Goal: Transaction & Acquisition: Register for event/course

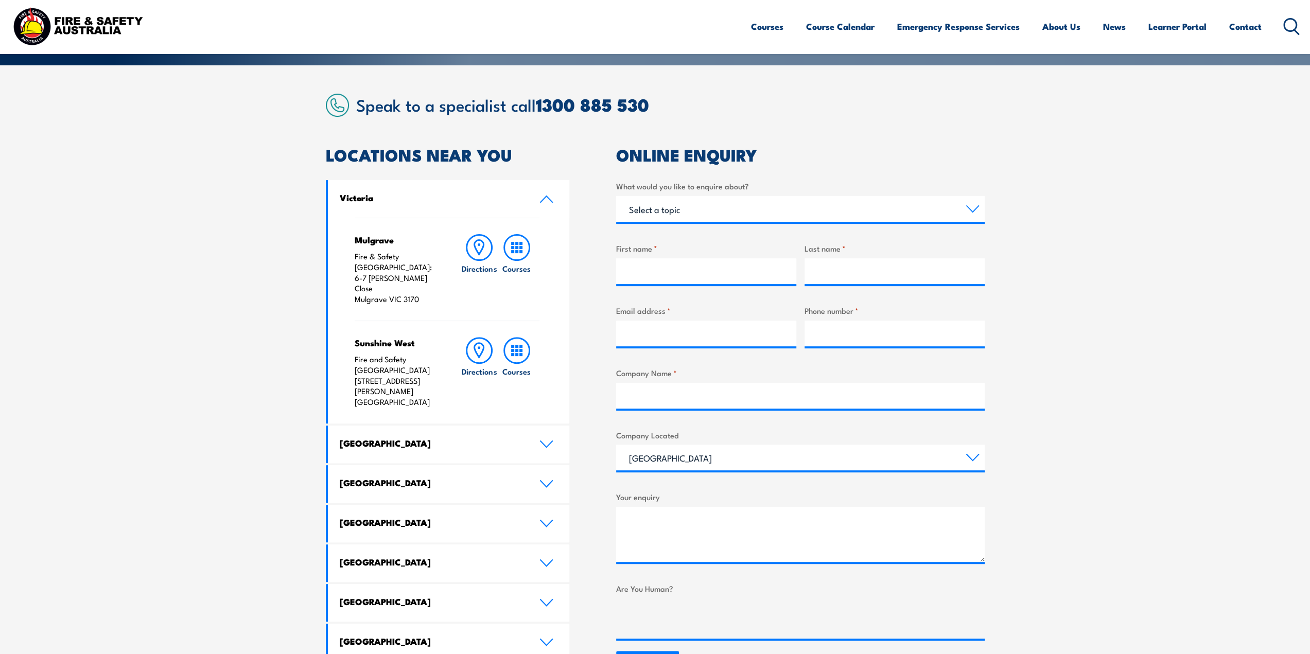
scroll to position [257, 0]
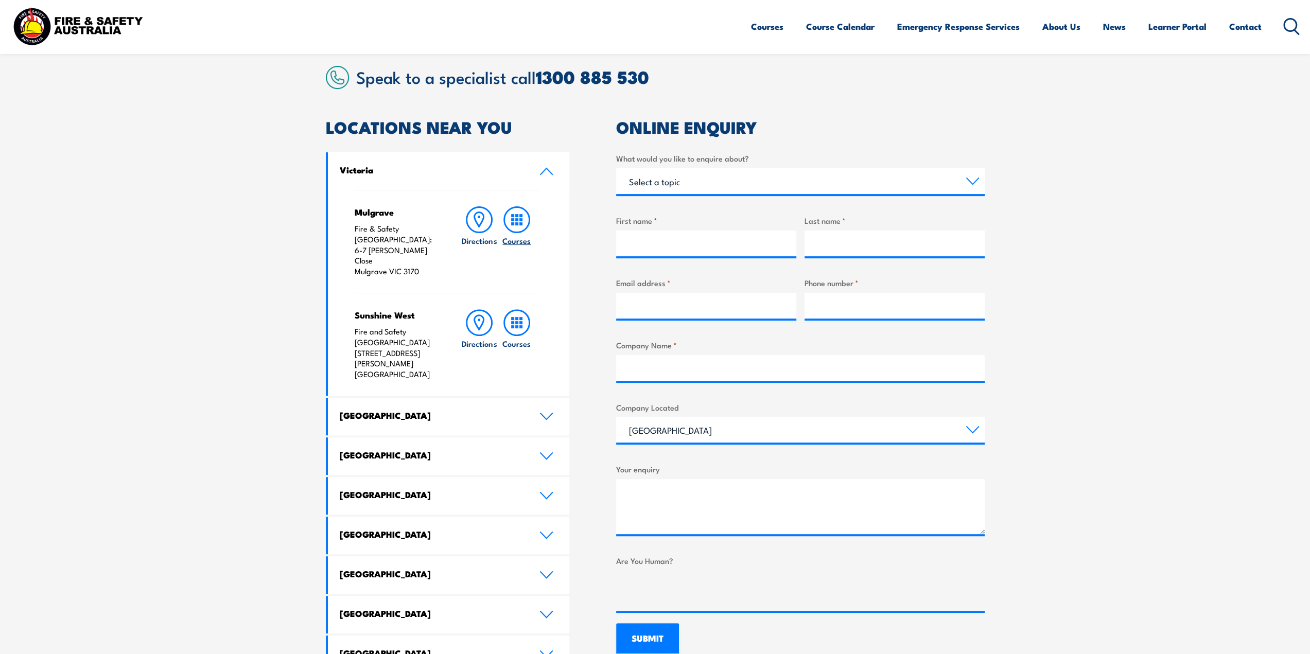
click at [515, 215] on icon at bounding box center [516, 219] width 27 height 27
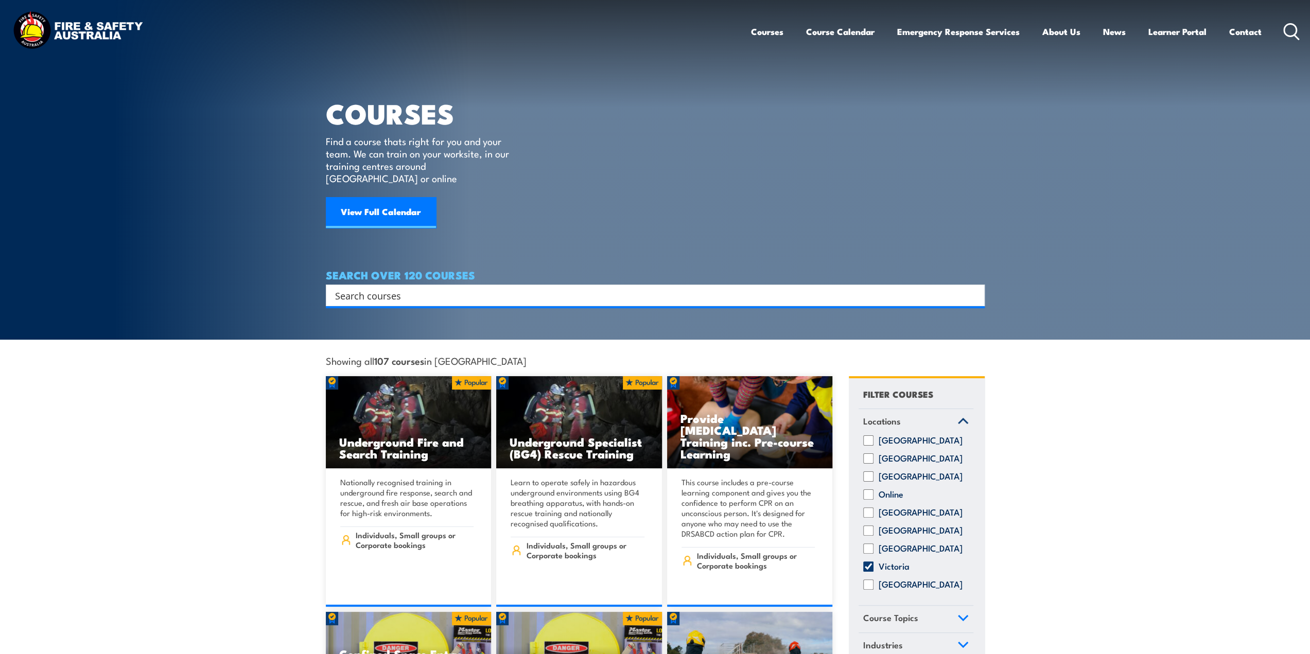
click at [414, 288] on input "Search input" at bounding box center [648, 295] width 627 height 15
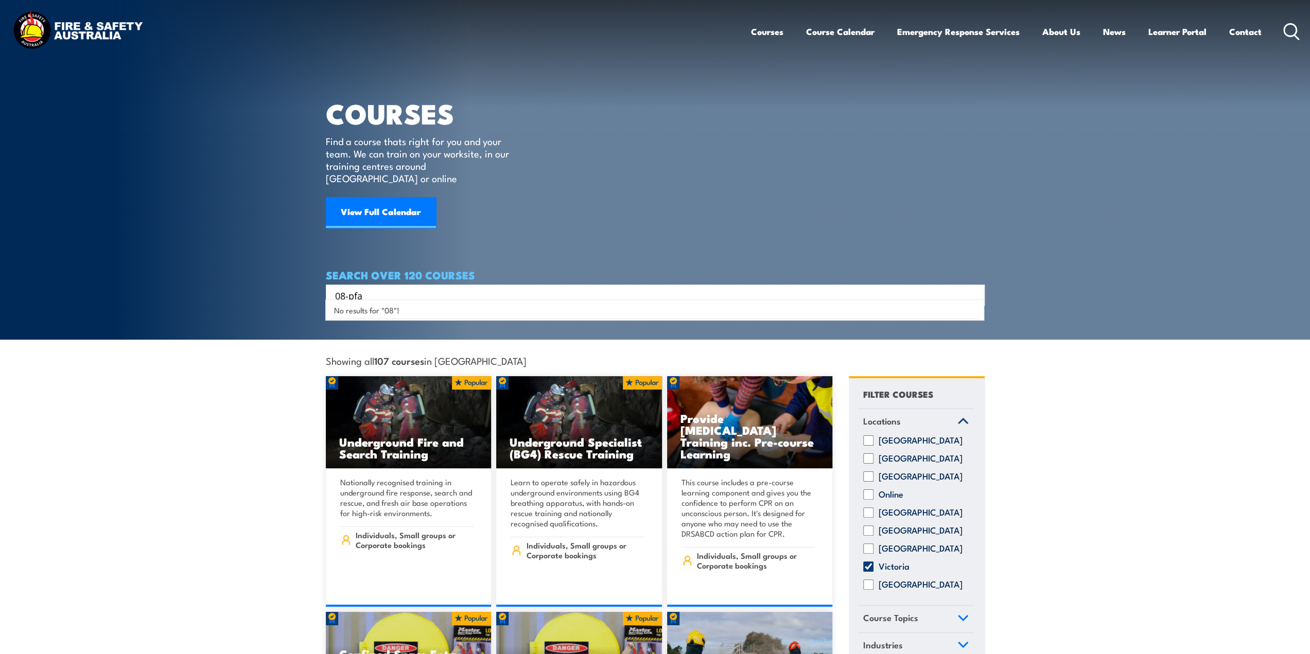
type input "08-pfa"
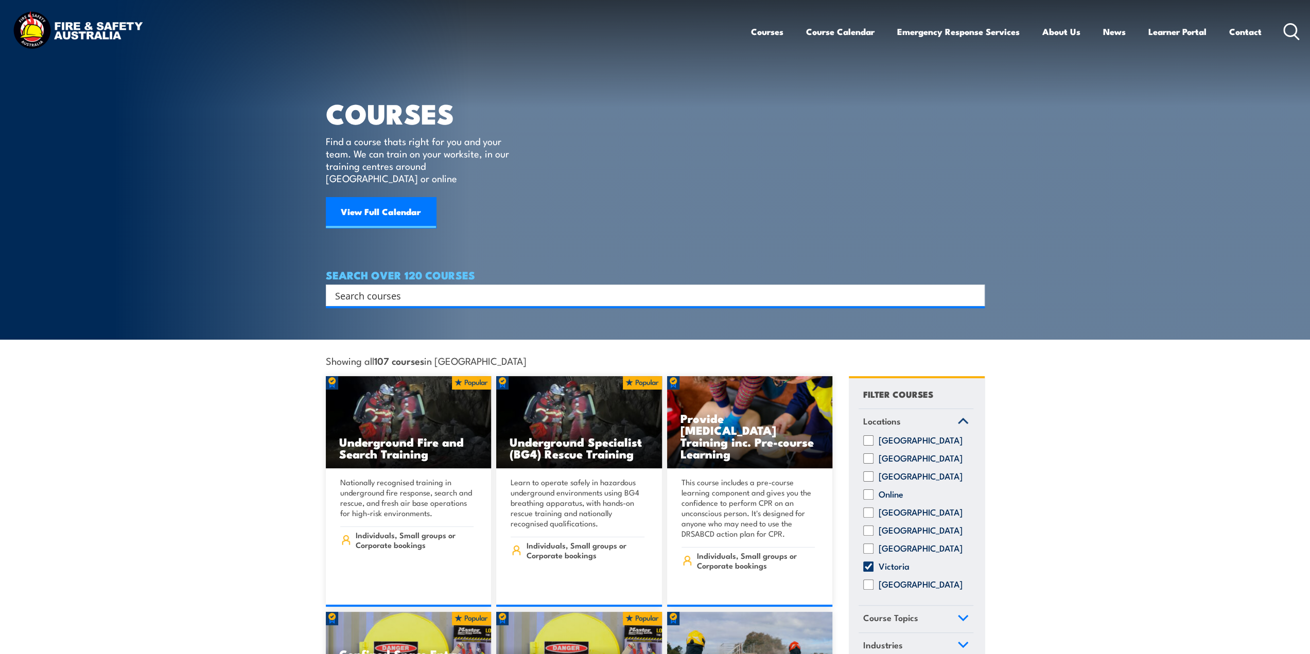
click at [545, 288] on input "Search input" at bounding box center [648, 295] width 627 height 15
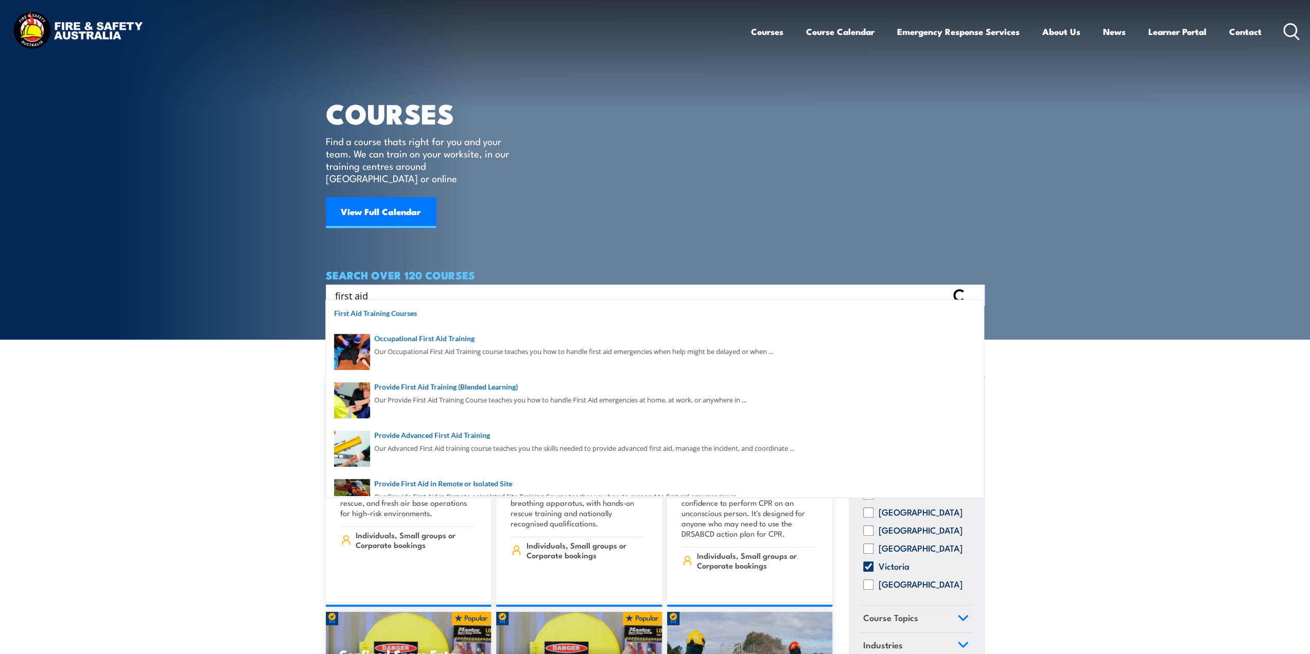
type input "first aid"
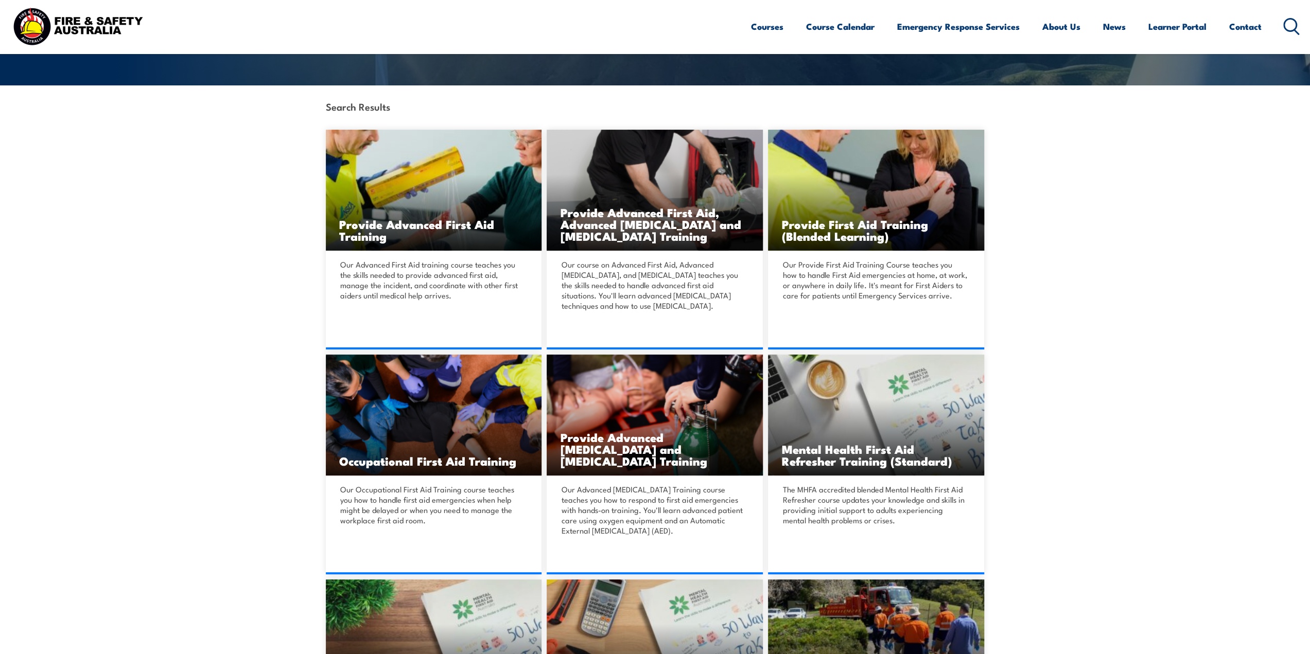
scroll to position [206, 0]
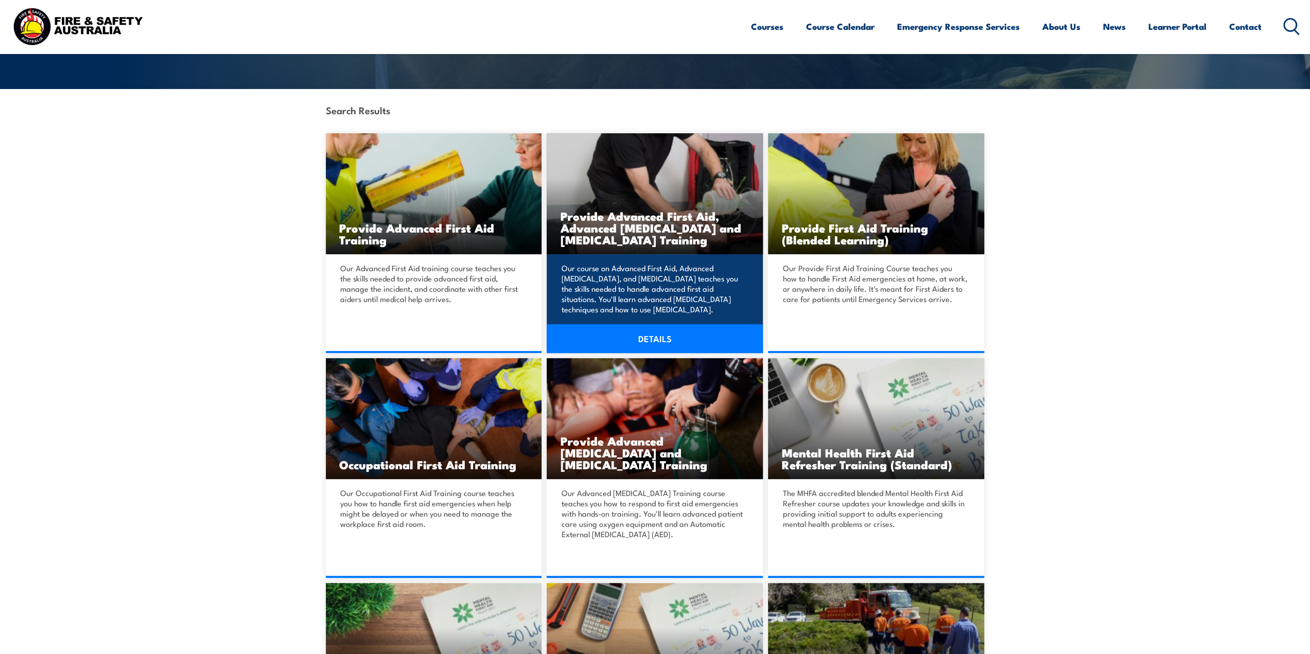
click at [648, 334] on link "DETAILS" at bounding box center [655, 338] width 216 height 29
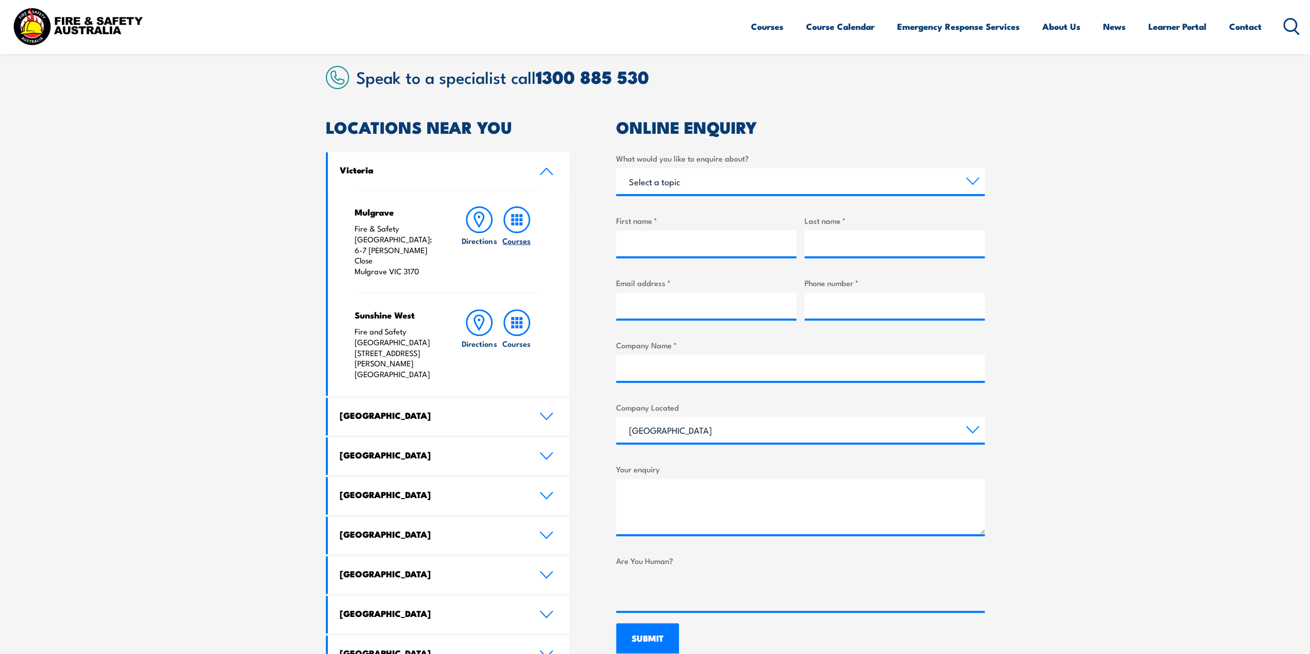
click at [511, 216] on icon at bounding box center [516, 219] width 27 height 27
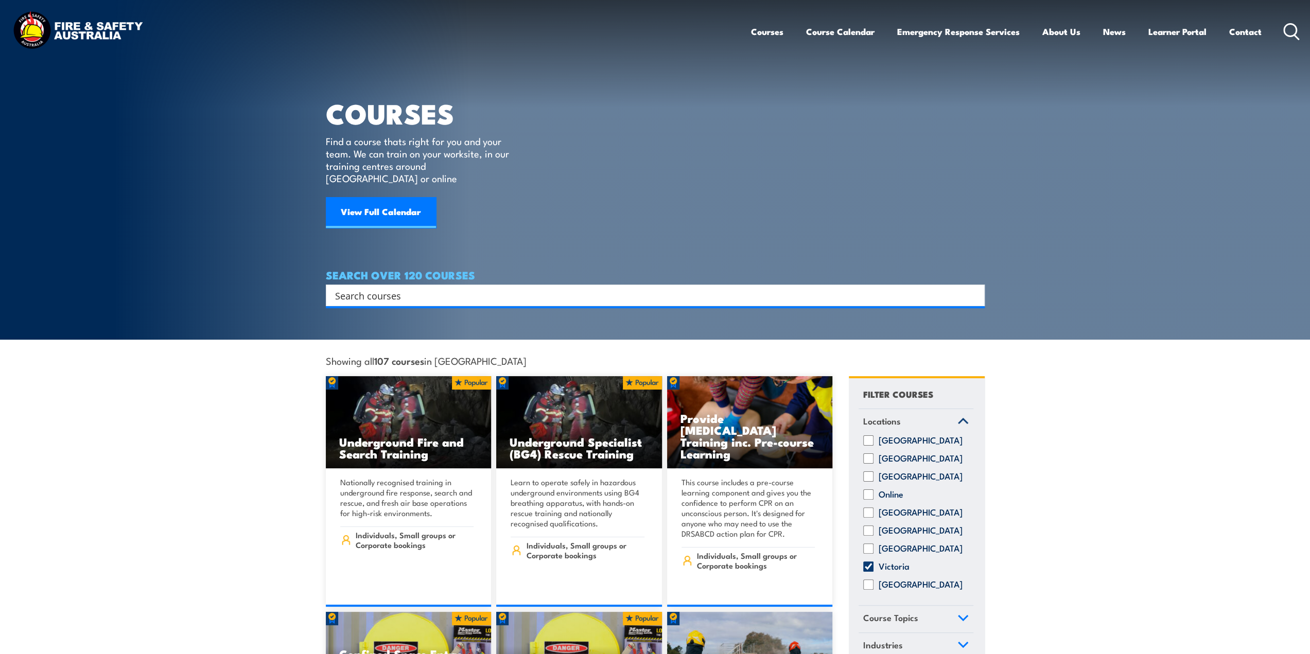
click at [515, 288] on input "Search input" at bounding box center [648, 295] width 627 height 15
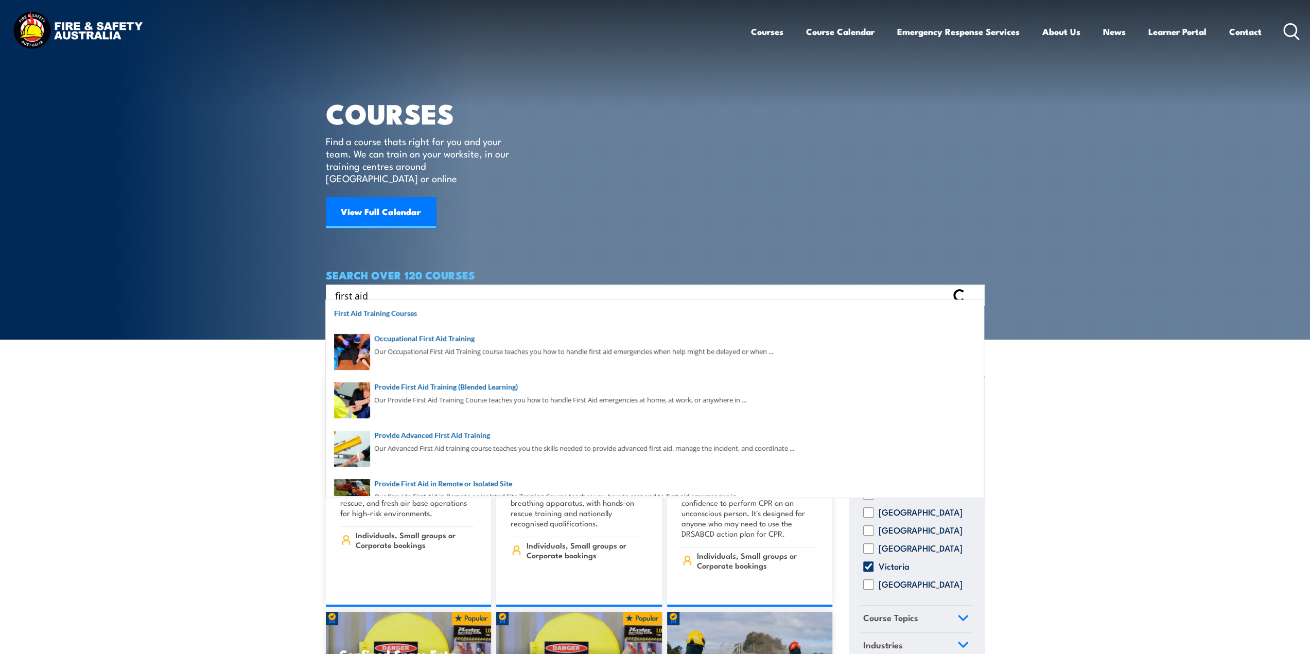
type input "first aid"
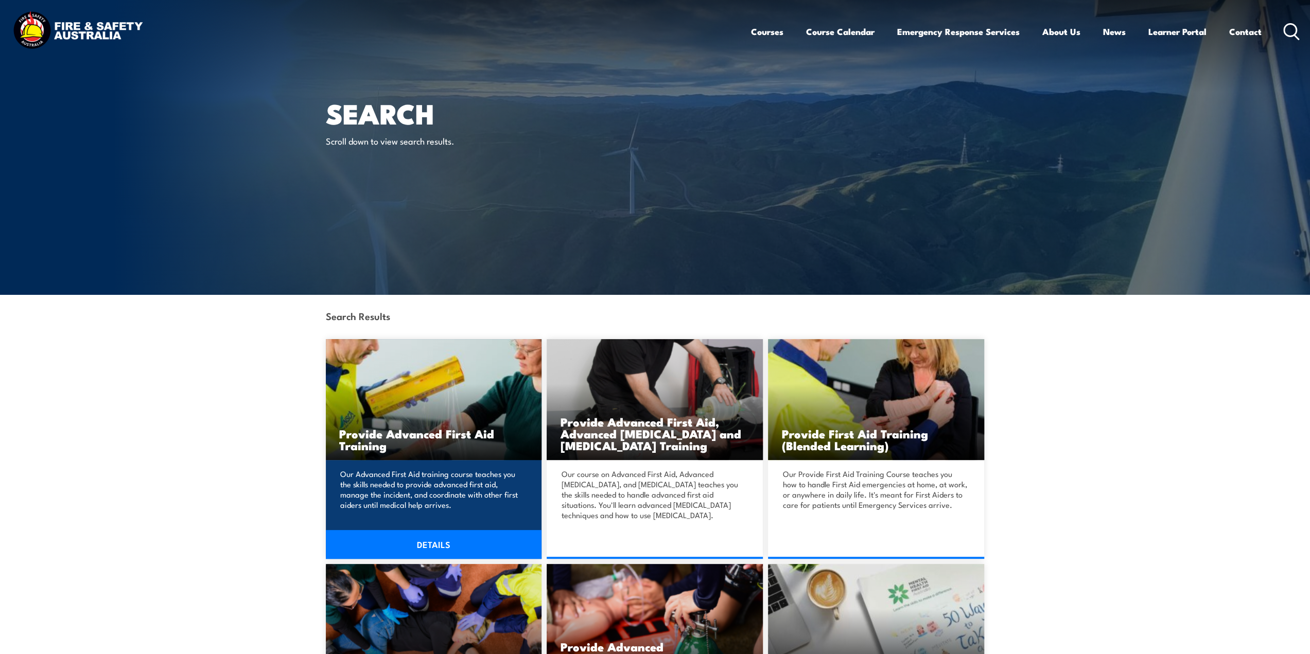
click at [403, 428] on h3 "Provide Advanced First Aid Training" at bounding box center [433, 440] width 189 height 24
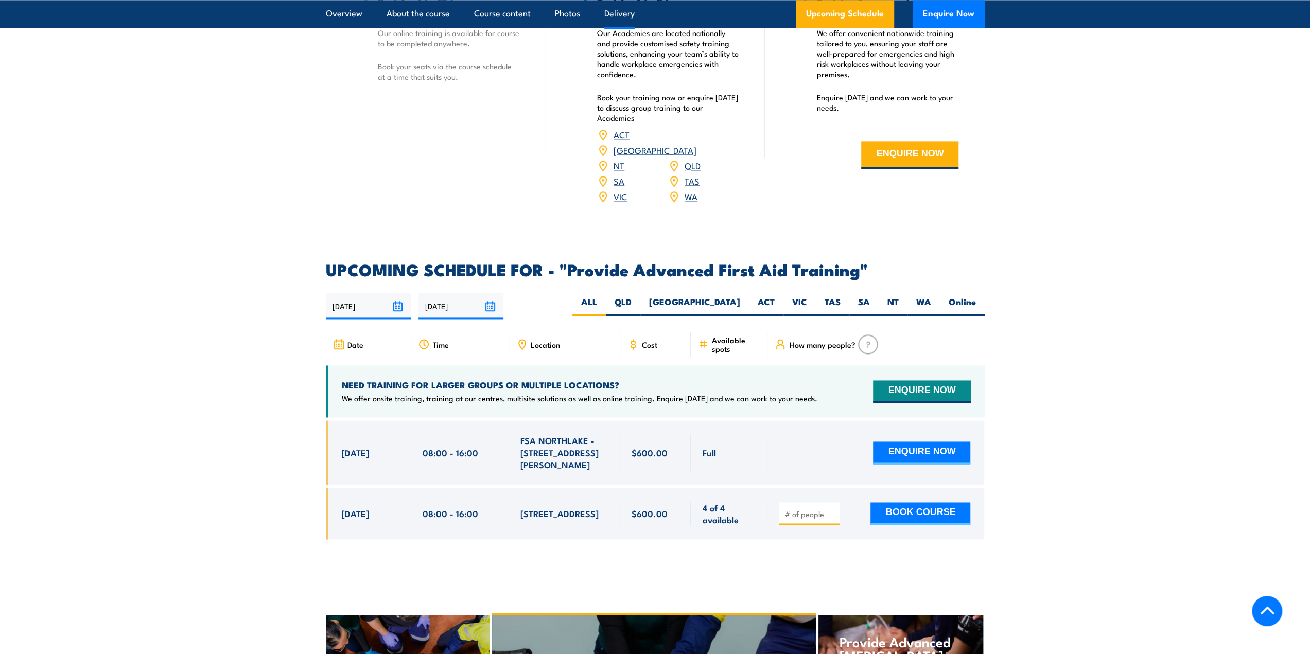
scroll to position [1441, 0]
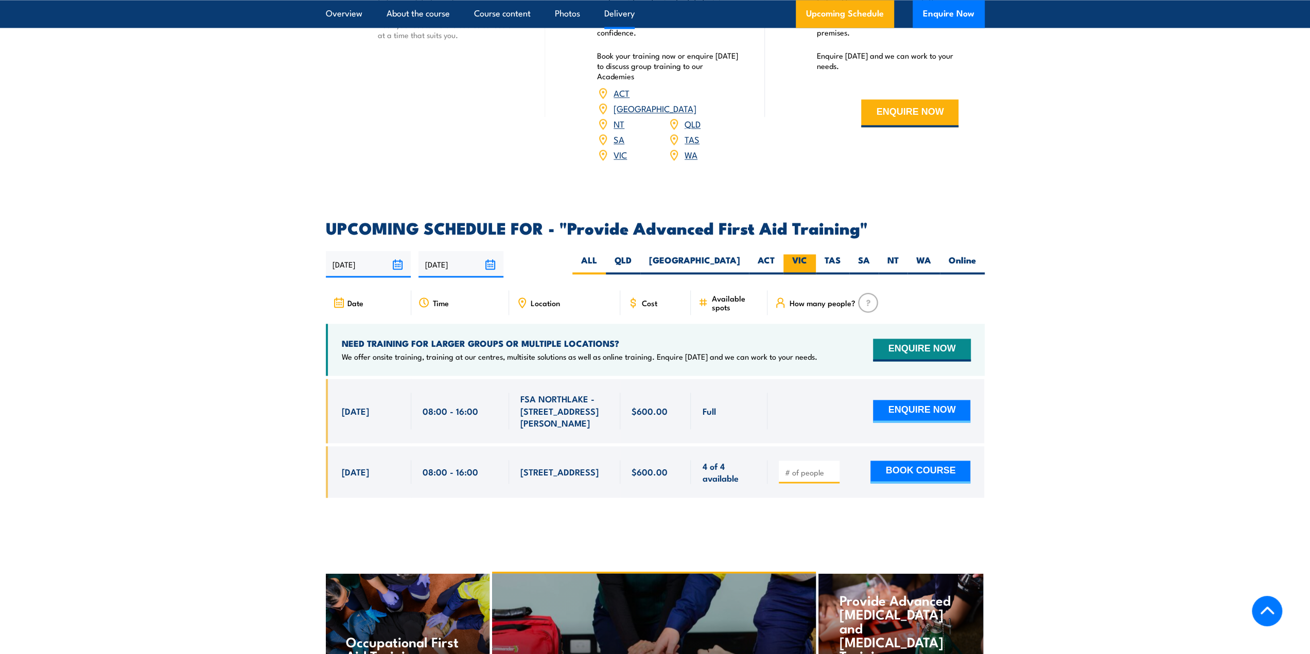
click at [802, 254] on label "VIC" at bounding box center [799, 264] width 32 height 20
click at [807, 254] on input "VIC" at bounding box center [810, 257] width 7 height 7
radio input "true"
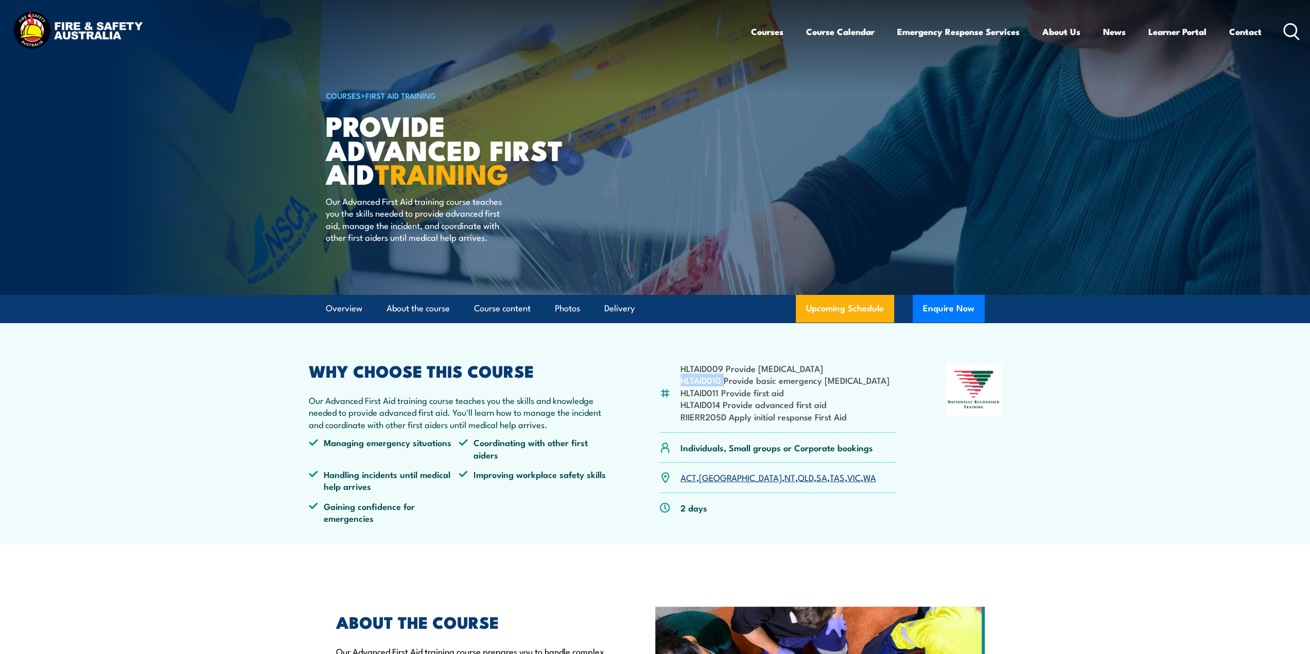
drag, startPoint x: 722, startPoint y: 383, endPoint x: 679, endPoint y: 383, distance: 42.7
click at [679, 383] on div "HLTAID009 Provide [MEDICAL_DATA] HLTAID010 Provide basic emergency [MEDICAL_DAT…" at bounding box center [777, 397] width 237 height 69
copy li "HLTAID010"
click at [38, 36] on img at bounding box center [77, 31] width 135 height 44
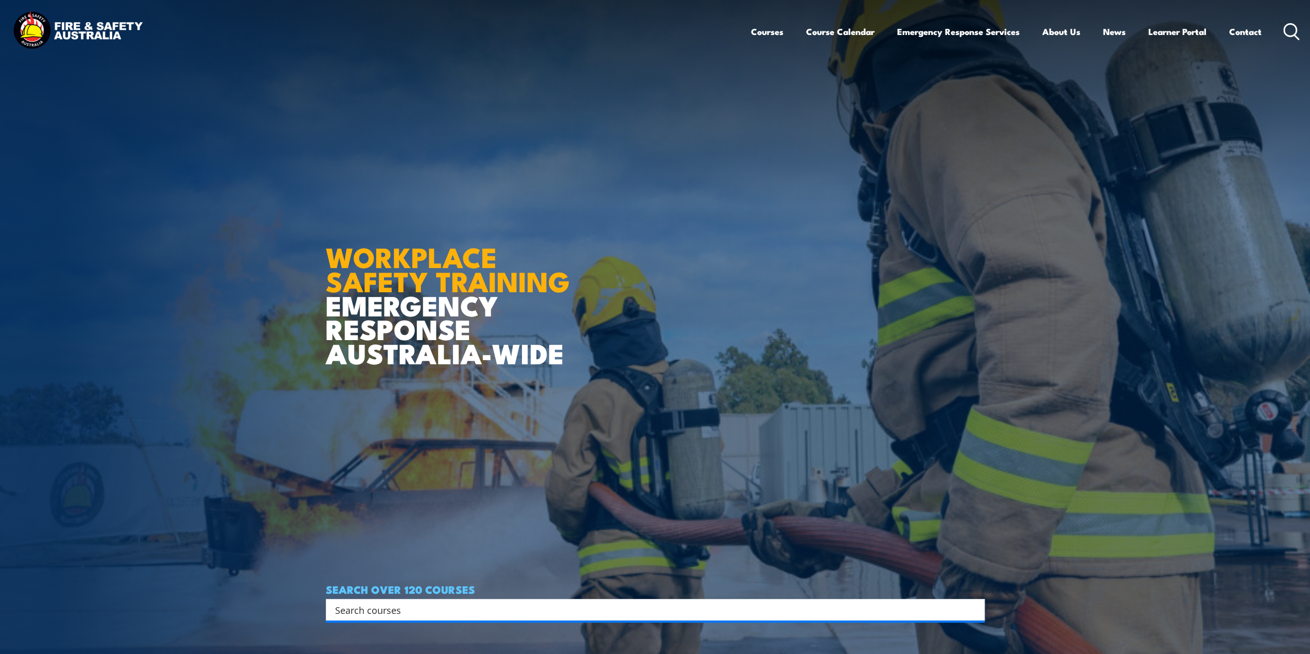
click at [541, 615] on input "Search input" at bounding box center [648, 609] width 627 height 15
paste input "HLTAID010"
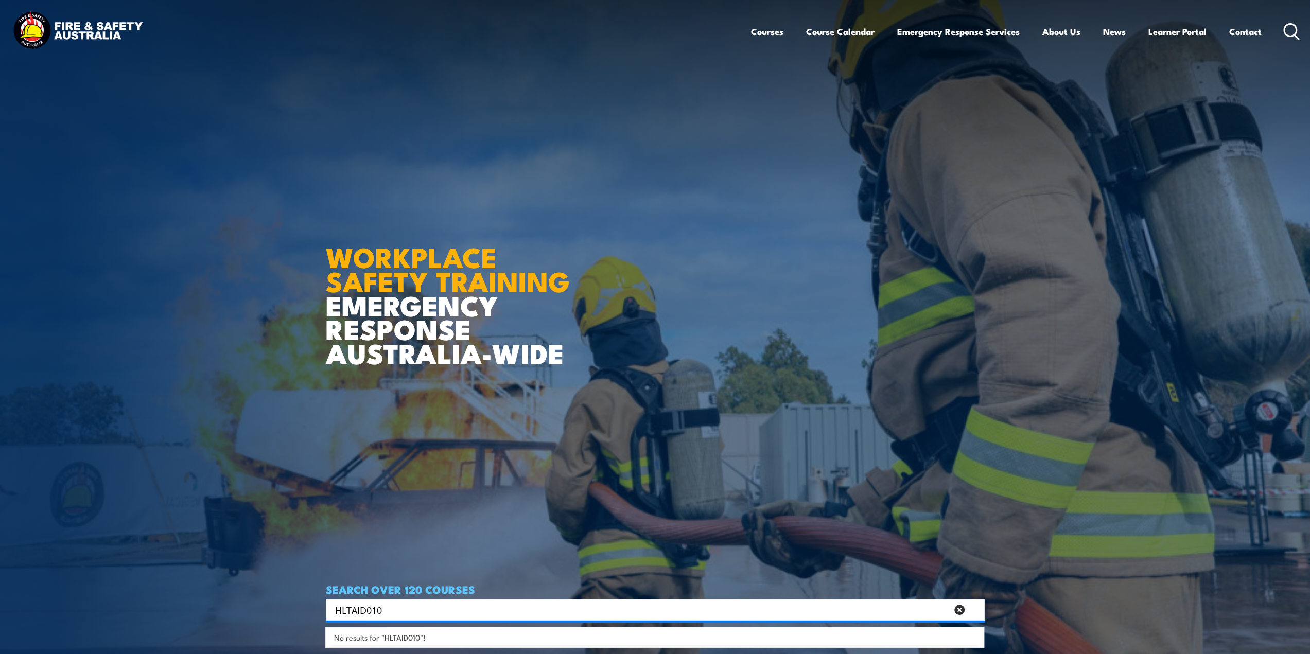
type input "HLTAID010"
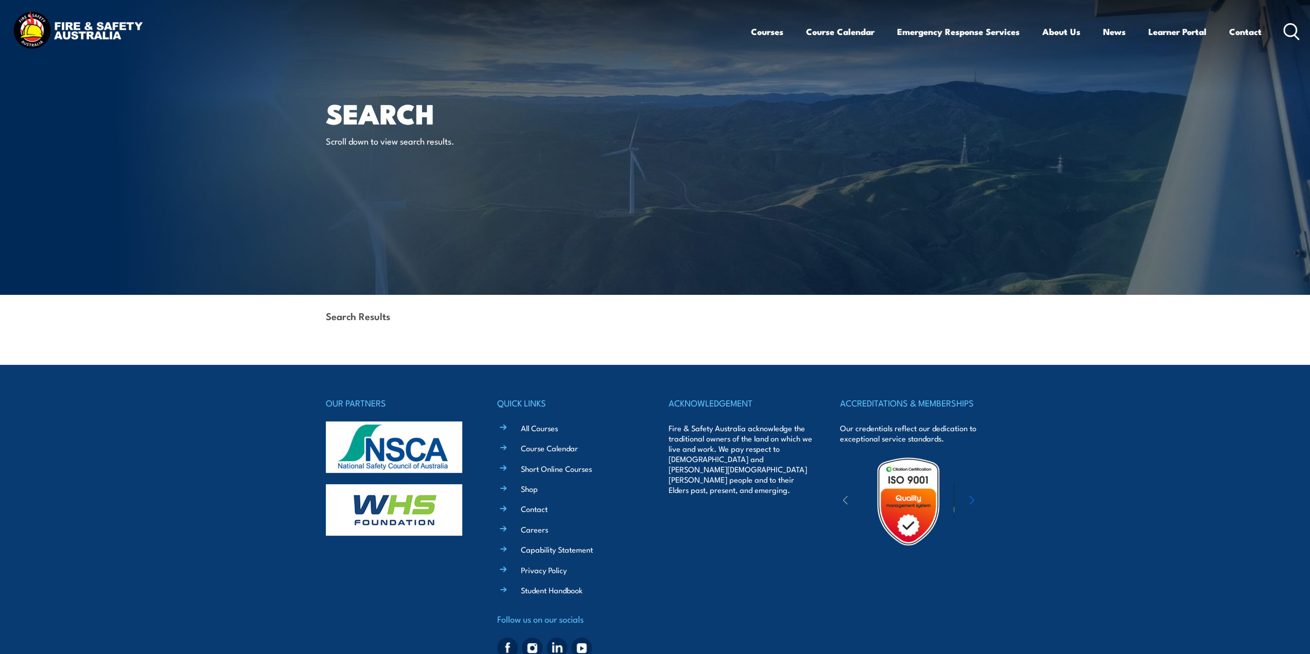
click at [18, 45] on img at bounding box center [77, 31] width 135 height 44
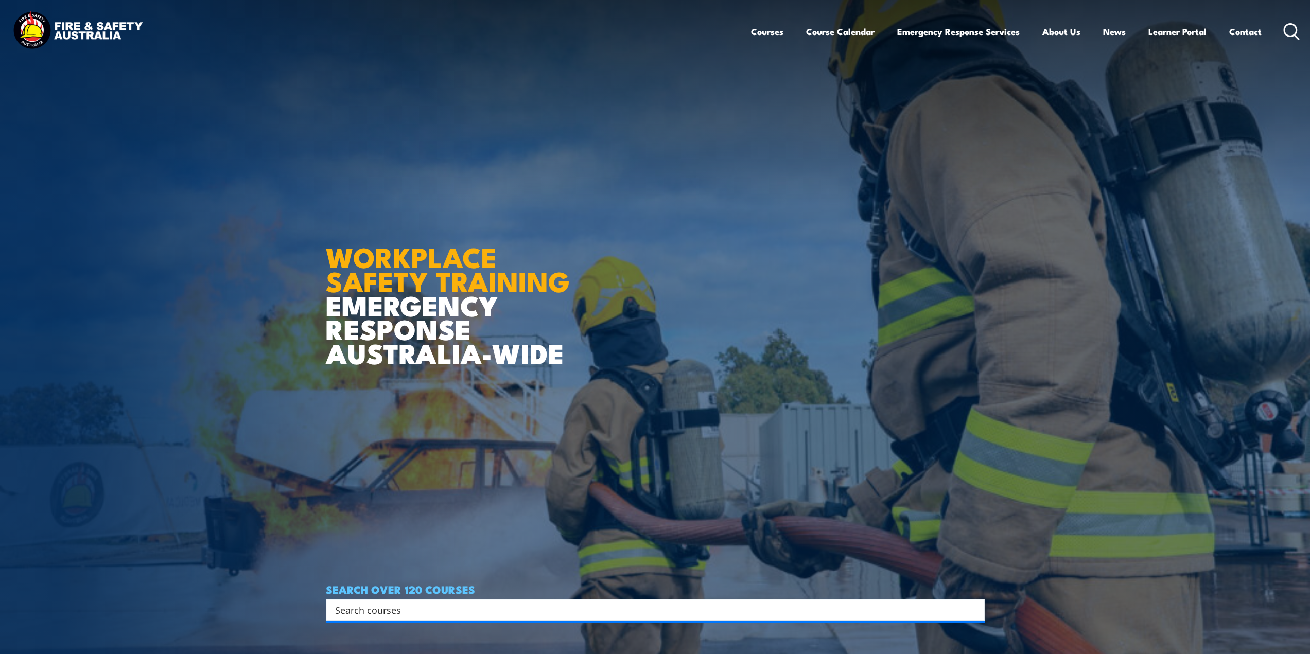
click at [528, 613] on input "Search input" at bounding box center [648, 609] width 627 height 15
type input "first aid"
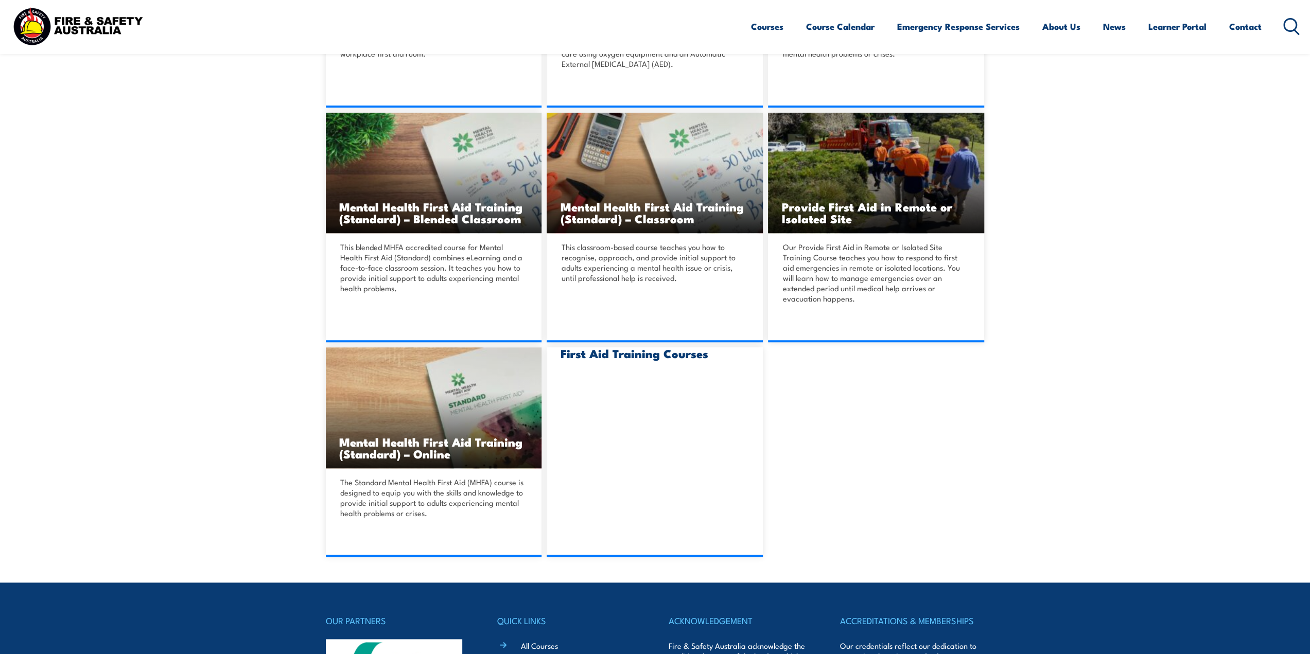
scroll to position [675, 0]
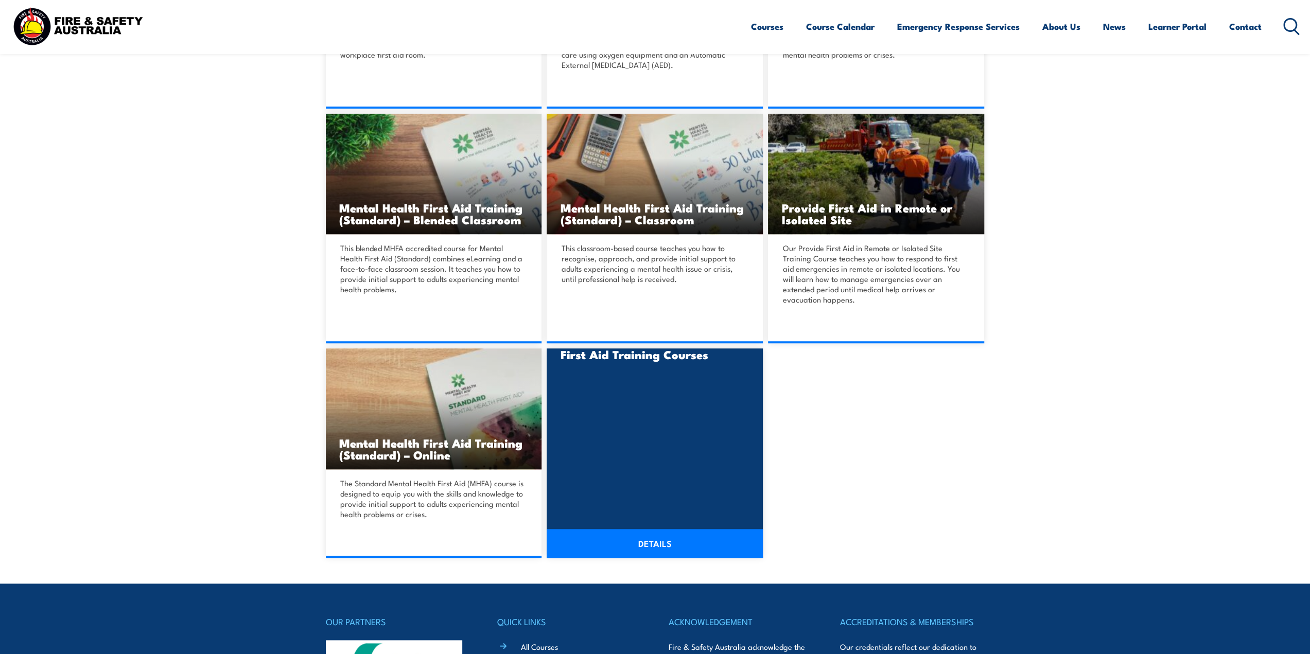
click at [658, 548] on link "DETAILS" at bounding box center [655, 543] width 216 height 29
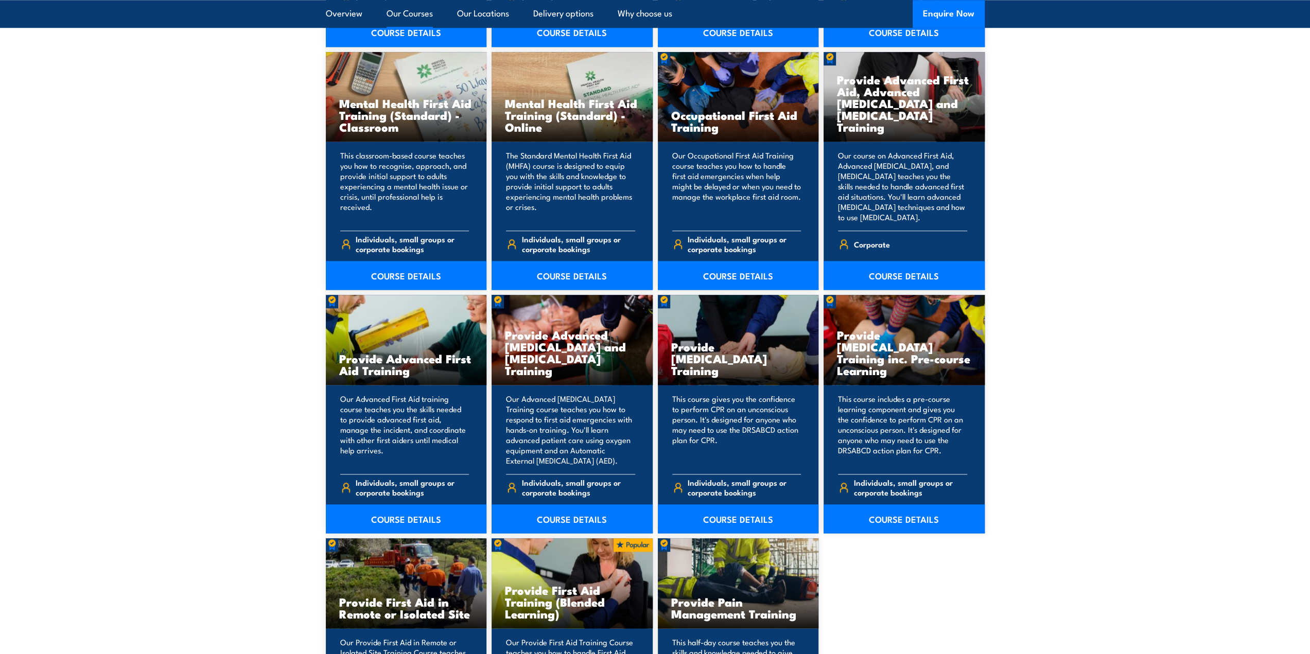
scroll to position [1132, 0]
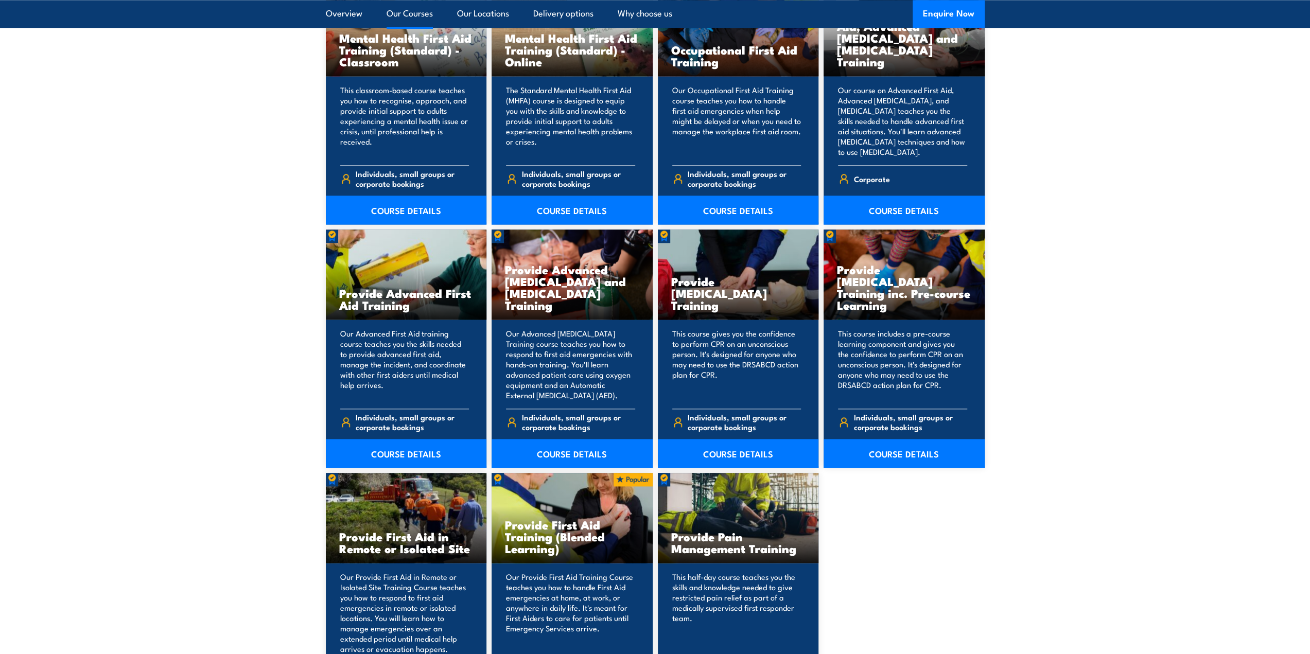
click at [539, 536] on h3 "Provide First Aid Training (Blended Learning)" at bounding box center [572, 537] width 134 height 36
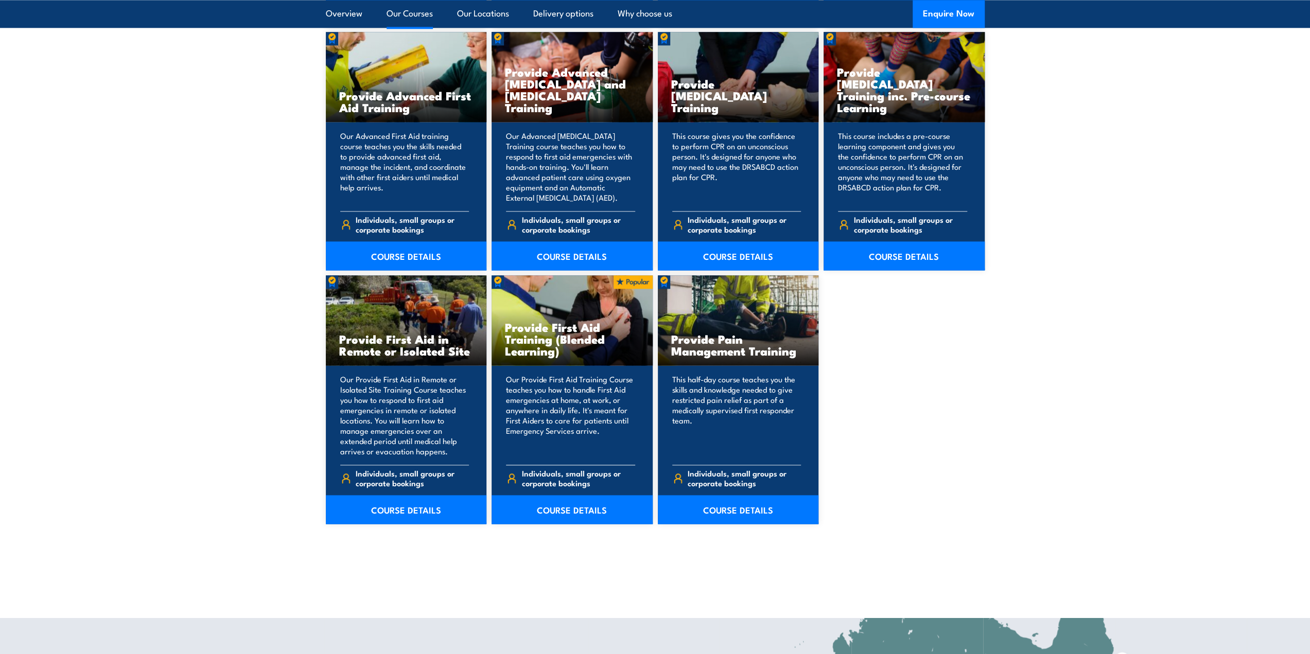
scroll to position [1338, 0]
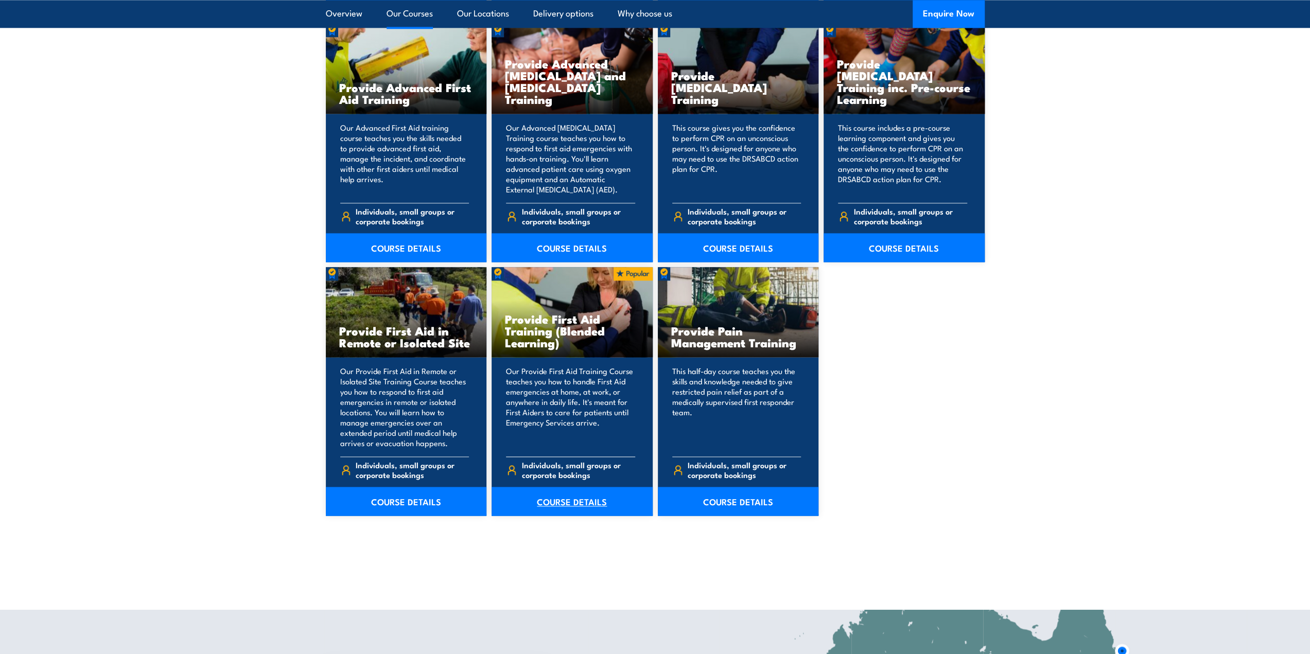
click at [578, 501] on link "COURSE DETAILS" at bounding box center [572, 501] width 161 height 29
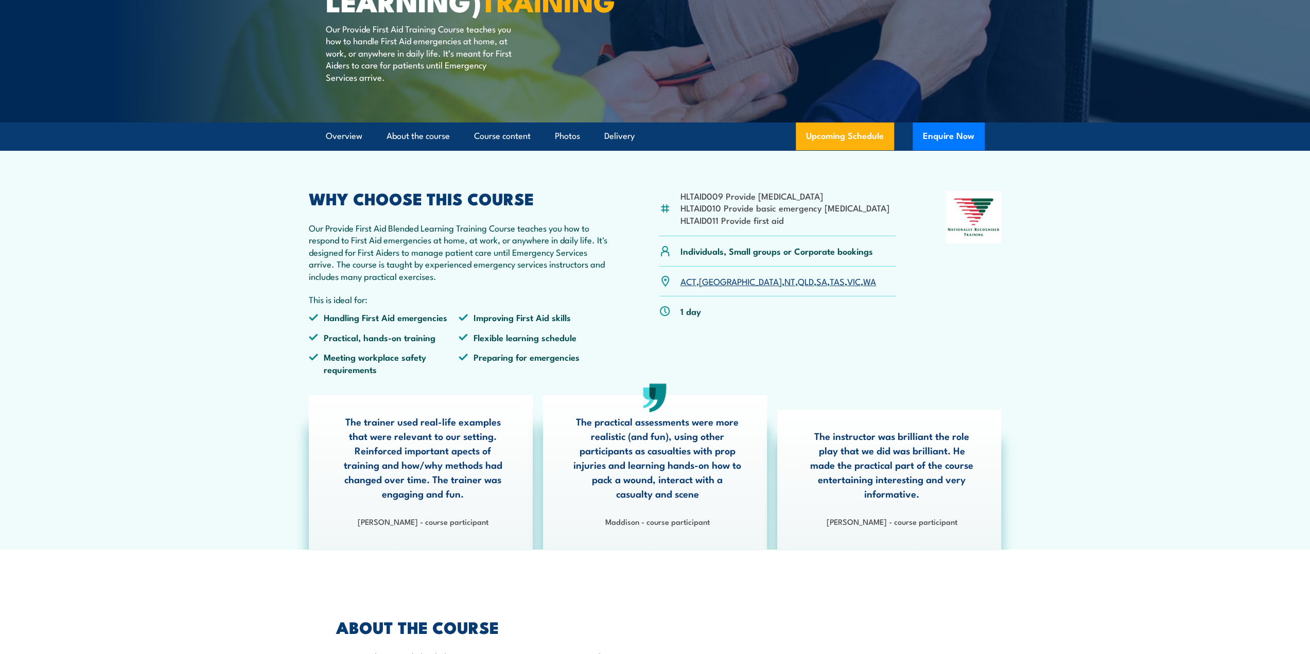
scroll to position [154, 0]
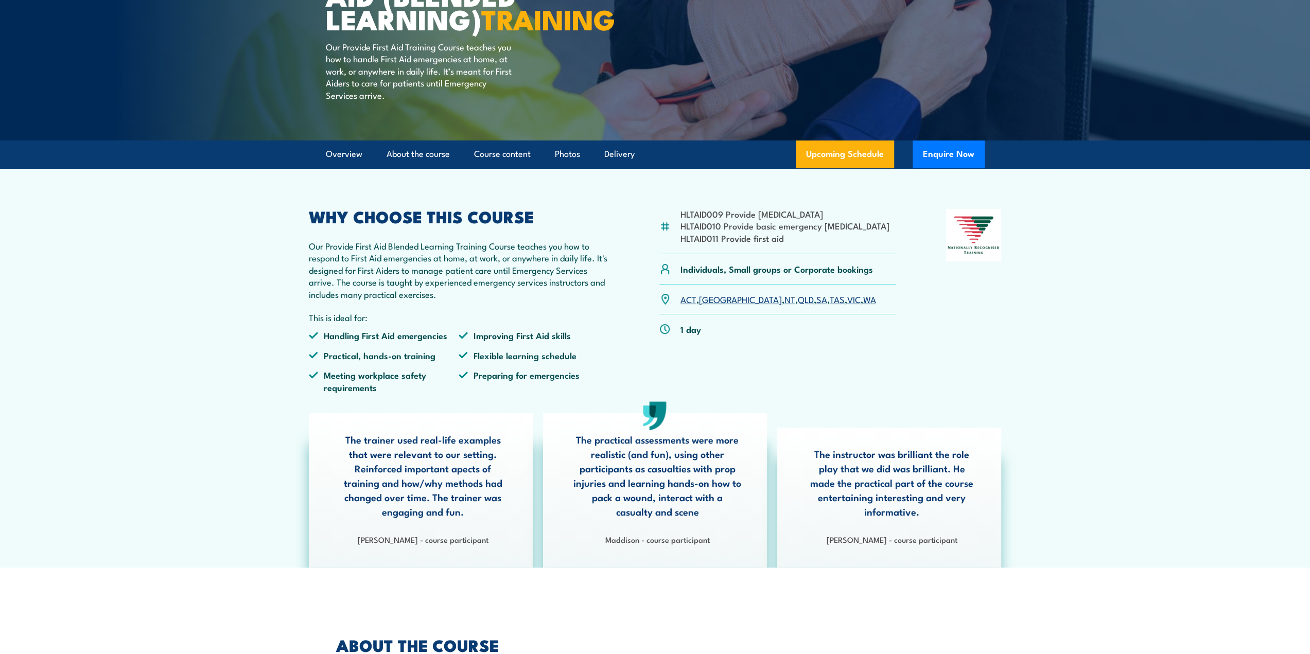
click at [847, 305] on link "VIC" at bounding box center [853, 299] width 13 height 12
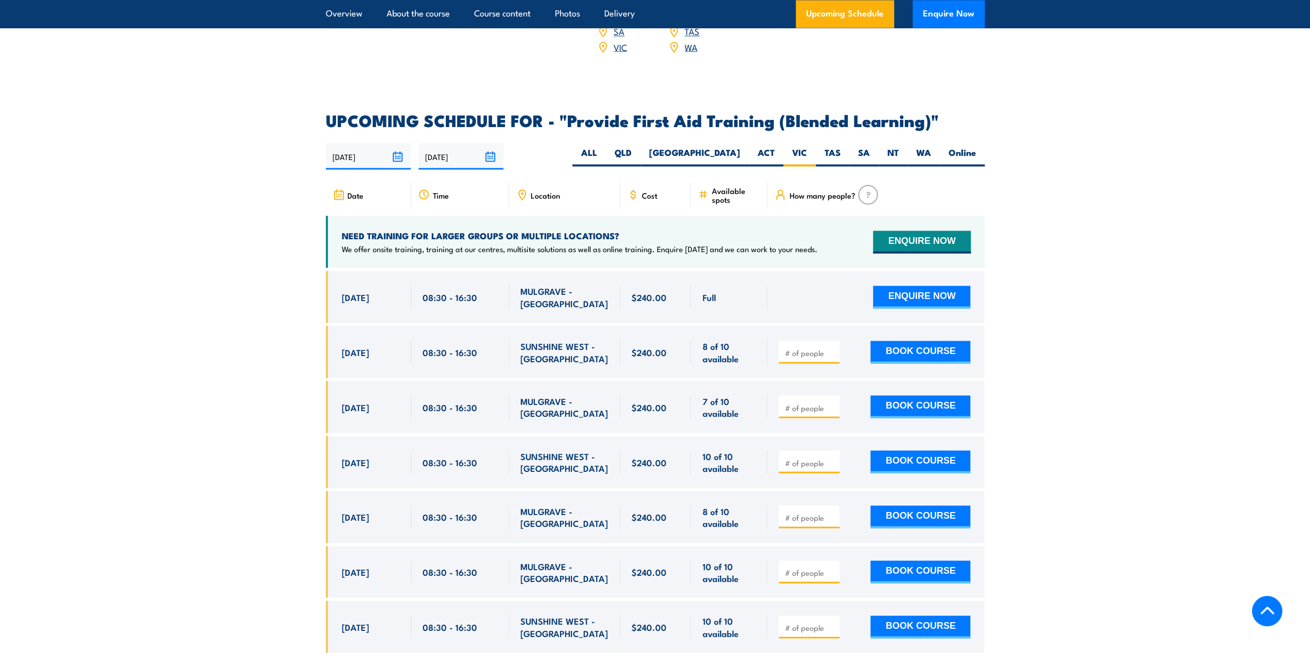
scroll to position [1834, 0]
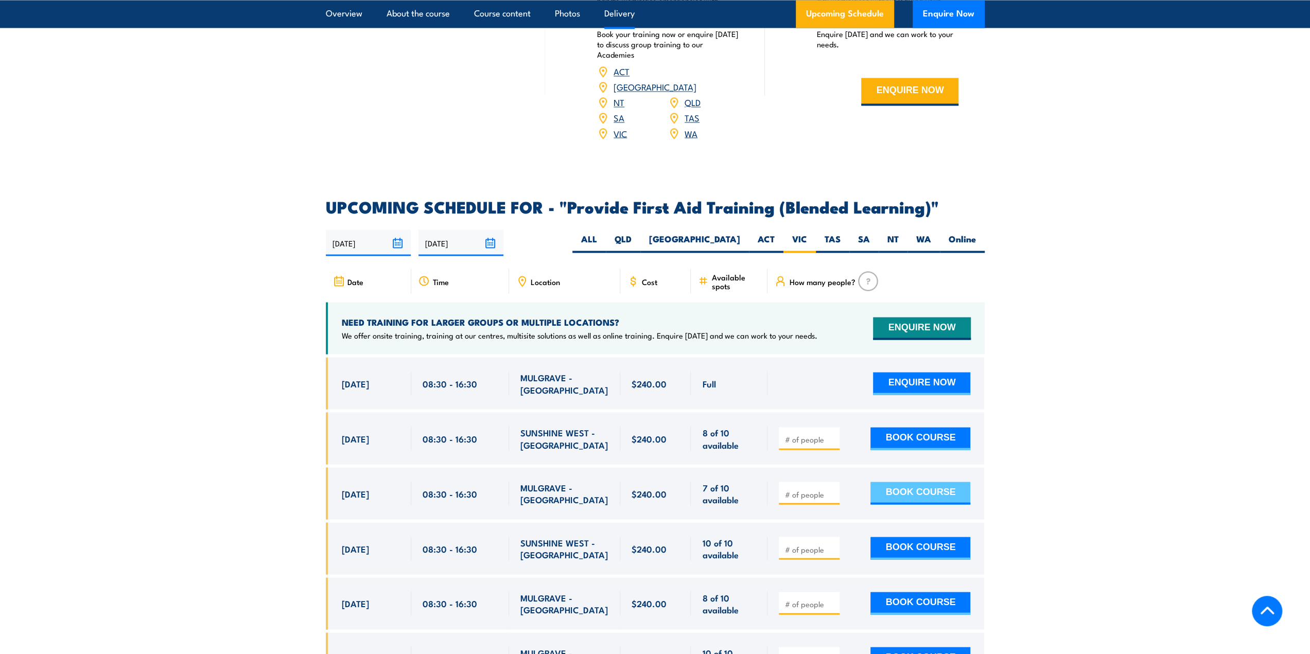
click at [902, 497] on button "BOOK COURSE" at bounding box center [920, 493] width 100 height 23
click at [796, 499] on input "number" at bounding box center [809, 494] width 51 height 10
type input "1"
click at [904, 493] on button "BOOK COURSE" at bounding box center [920, 493] width 100 height 23
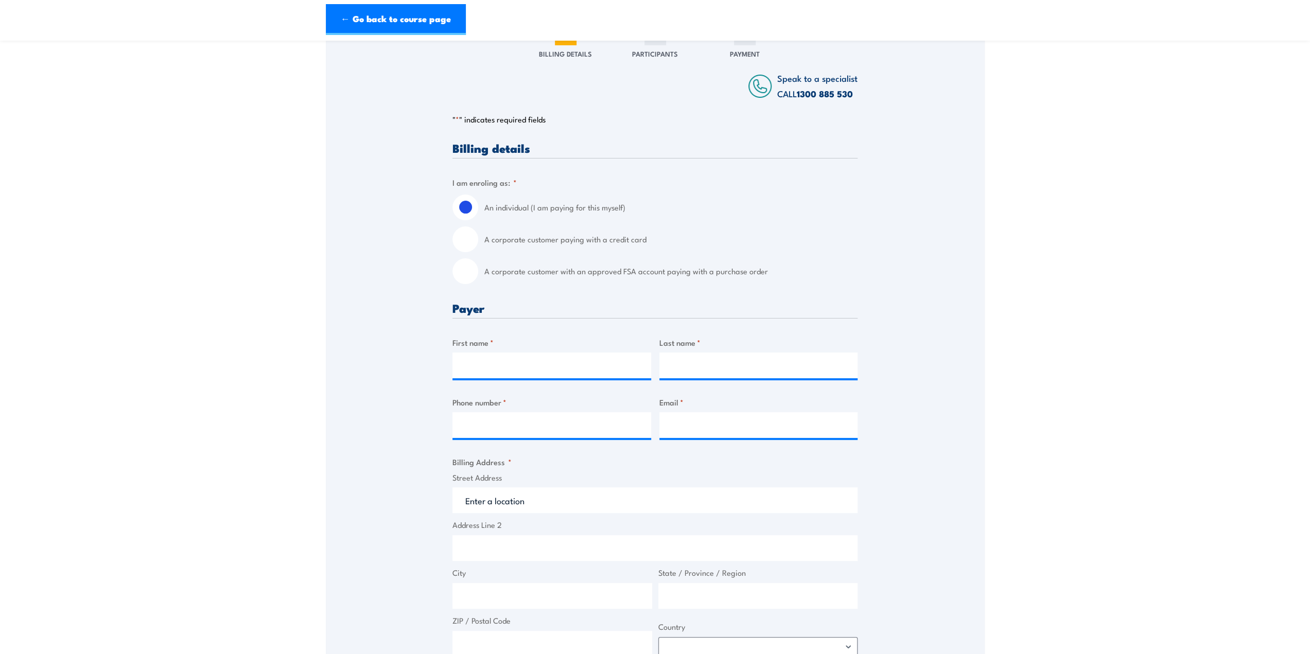
scroll to position [154, 0]
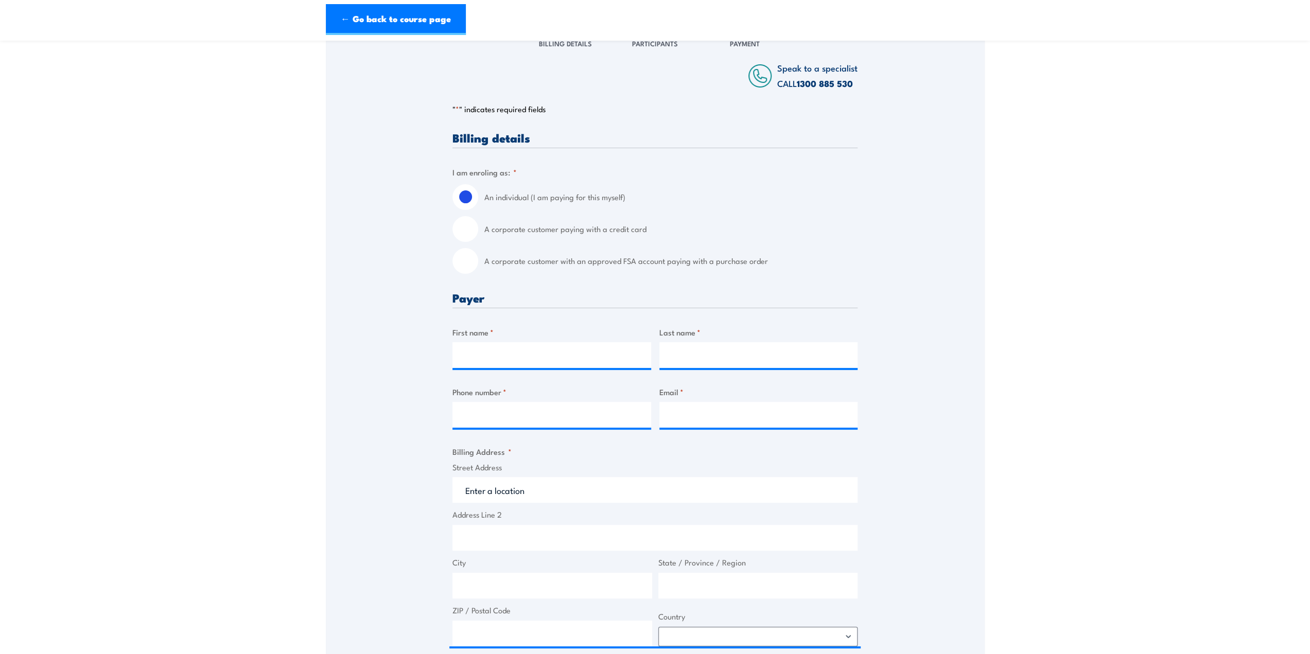
click at [464, 229] on input "A corporate customer paying with a credit card" at bounding box center [465, 229] width 26 height 26
radio input "true"
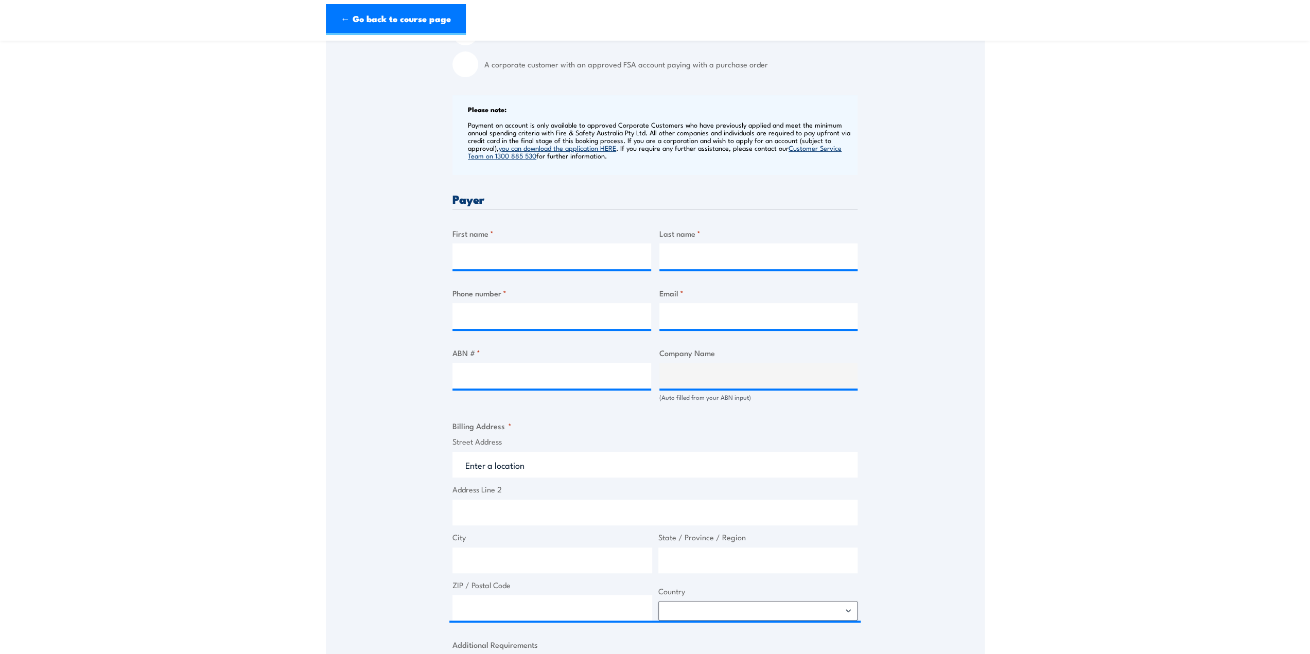
scroll to position [360, 0]
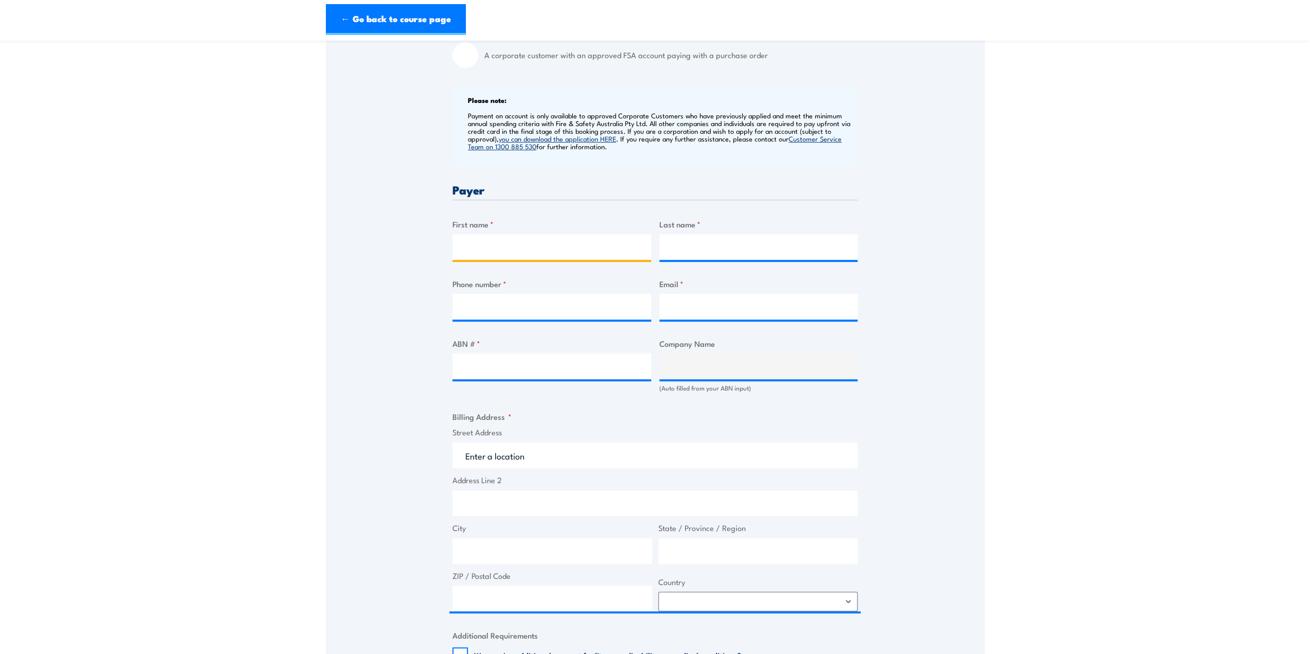
click at [489, 246] on input "First name *" at bounding box center [551, 247] width 199 height 26
type input "[PERSON_NAME]"
type input "0488588905"
type input "[EMAIL_ADDRESS][DOMAIN_NAME]"
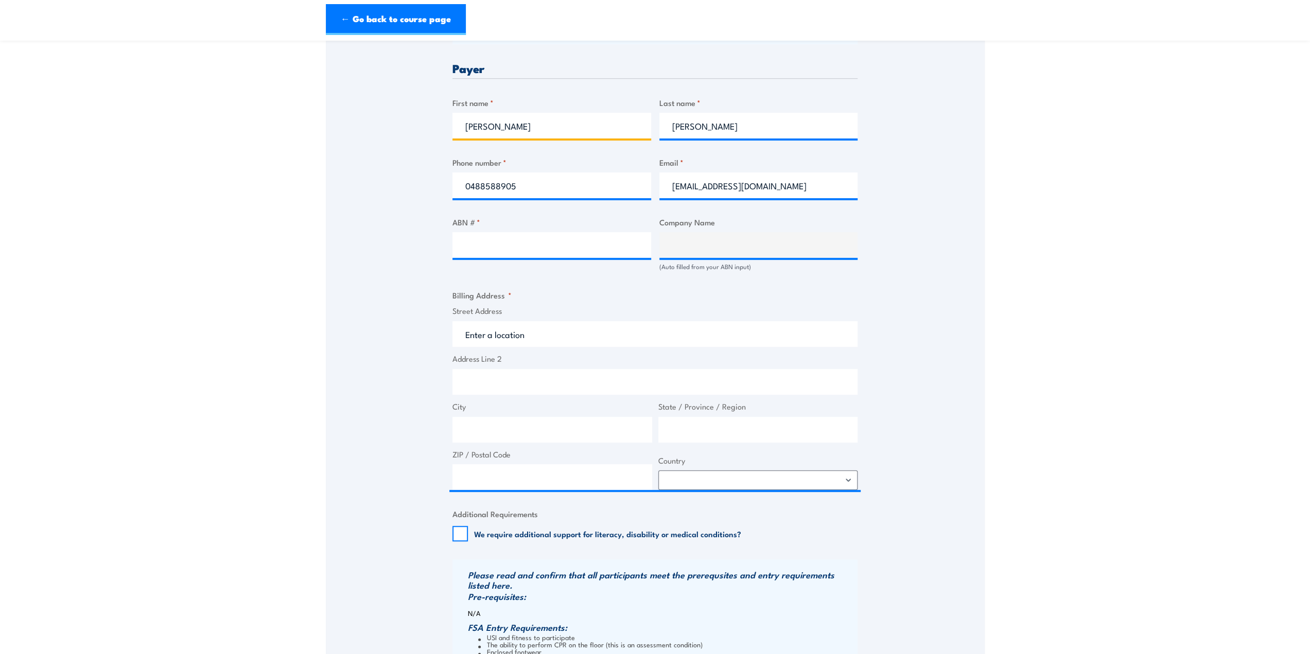
scroll to position [515, 0]
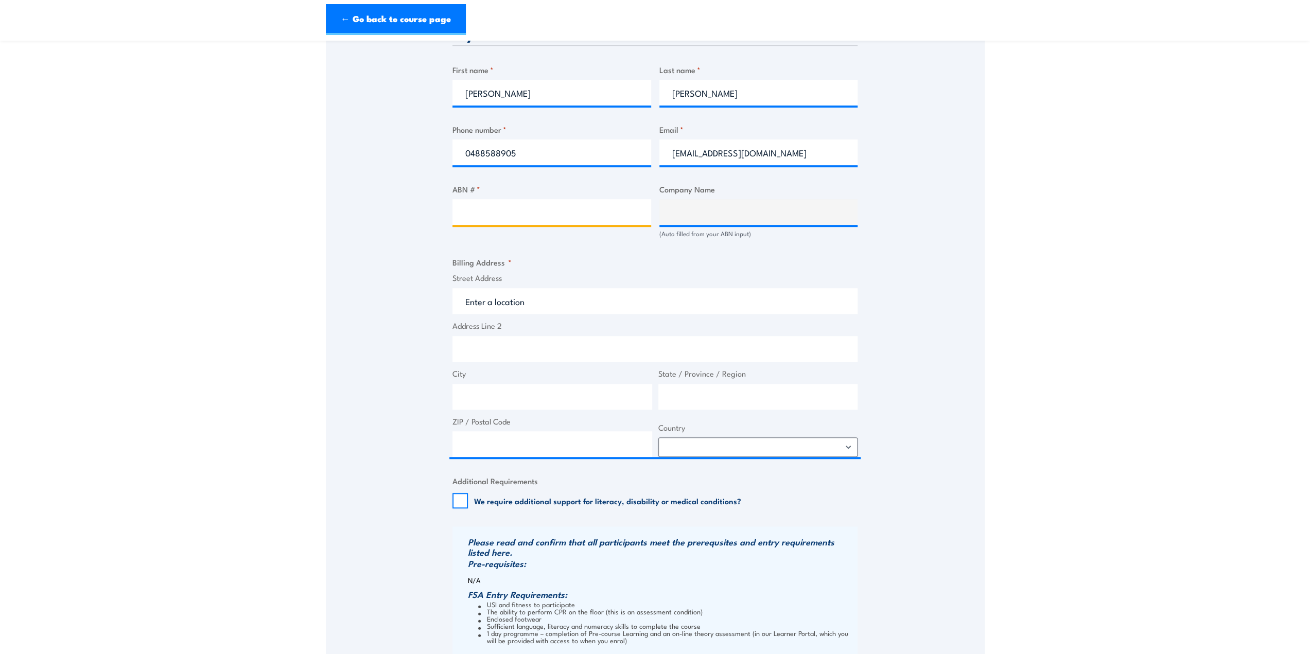
click at [532, 212] on input "ABN # *" at bounding box center [551, 212] width 199 height 26
